Goal: Check status: Check status

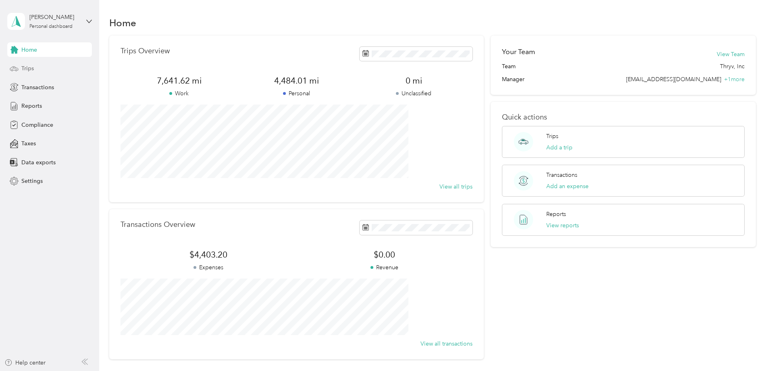
click at [31, 66] on span "Trips" at bounding box center [27, 68] width 13 height 8
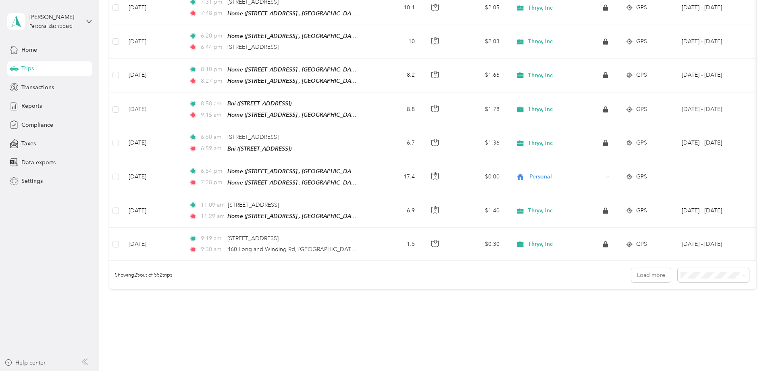
scroll to position [740, 0]
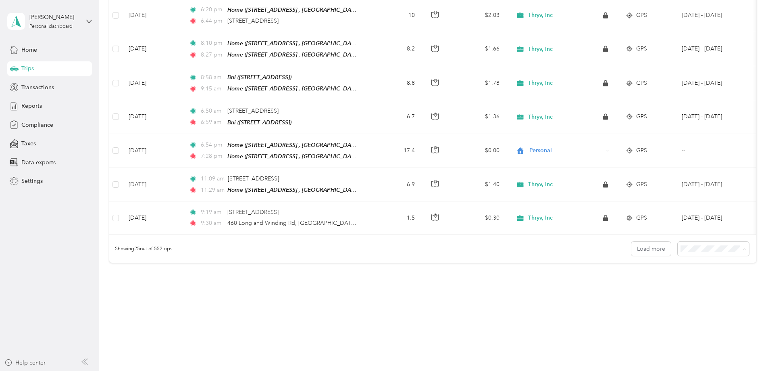
click at [648, 287] on span "100 per load" at bounding box center [644, 288] width 33 height 7
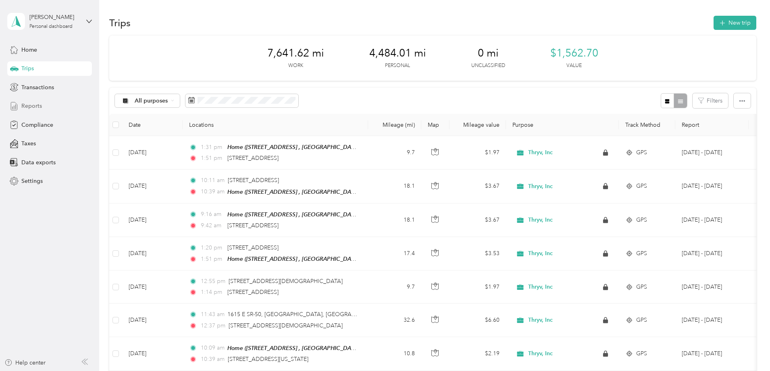
click at [35, 107] on span "Reports" at bounding box center [31, 106] width 21 height 8
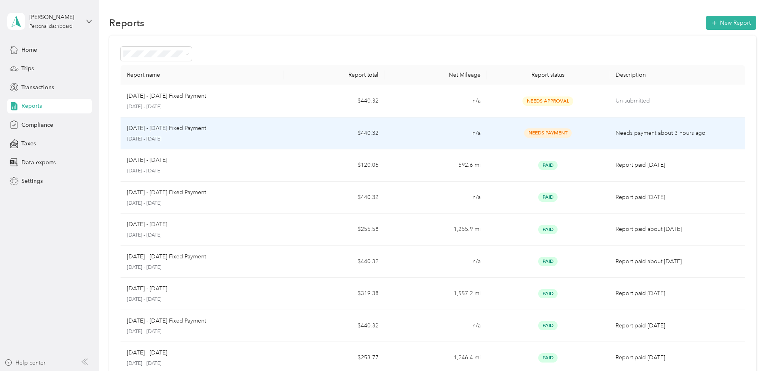
click at [283, 141] on td "[DATE] - [DATE] Fixed Payment [DATE] - [DATE]" at bounding box center [202, 133] width 163 height 32
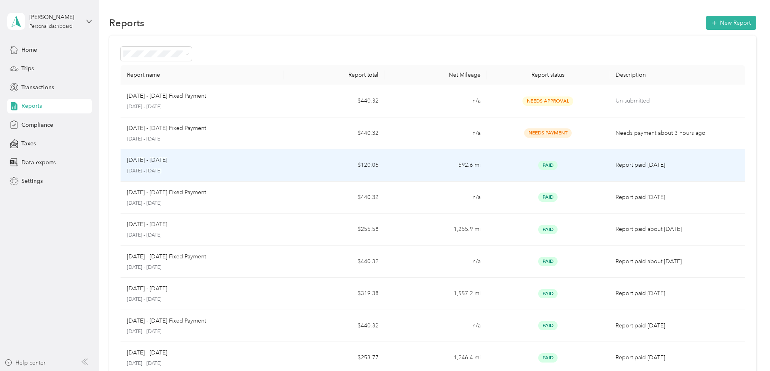
click at [414, 160] on td "592.6 mi" at bounding box center [436, 165] width 102 height 32
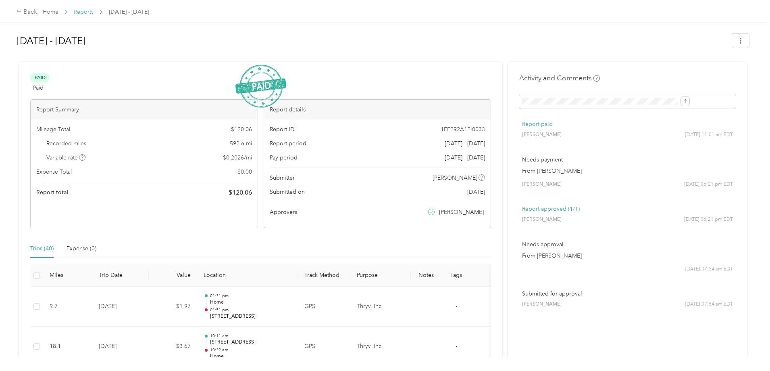
click at [94, 11] on link "Reports" at bounding box center [84, 11] width 20 height 7
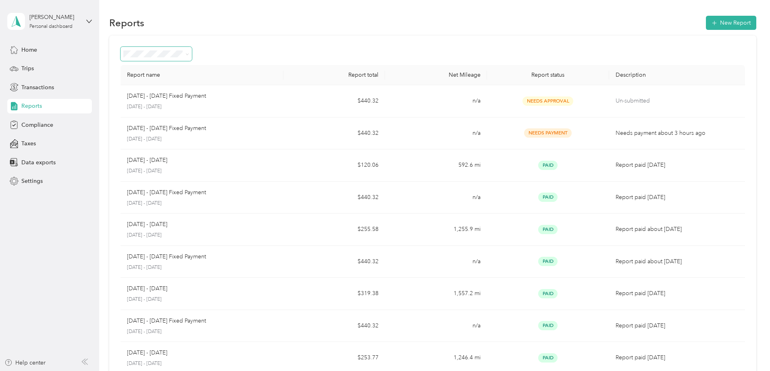
click at [189, 54] on icon at bounding box center [187, 54] width 4 height 4
click at [223, 94] on div "Needs approval" at bounding box center [210, 97] width 60 height 8
